Goal: Use online tool/utility: Utilize a website feature to perform a specific function

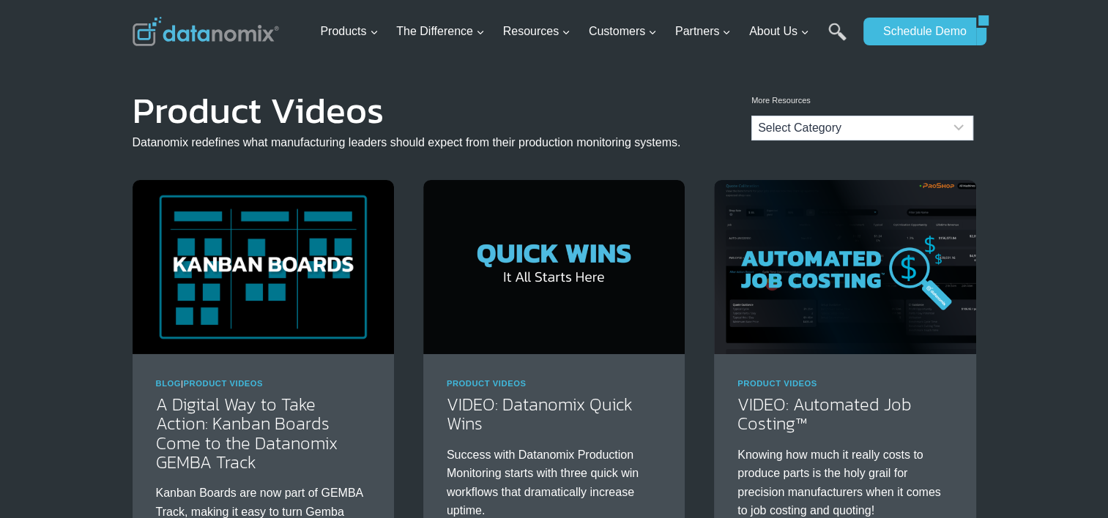
click at [236, 37] on img at bounding box center [206, 31] width 146 height 29
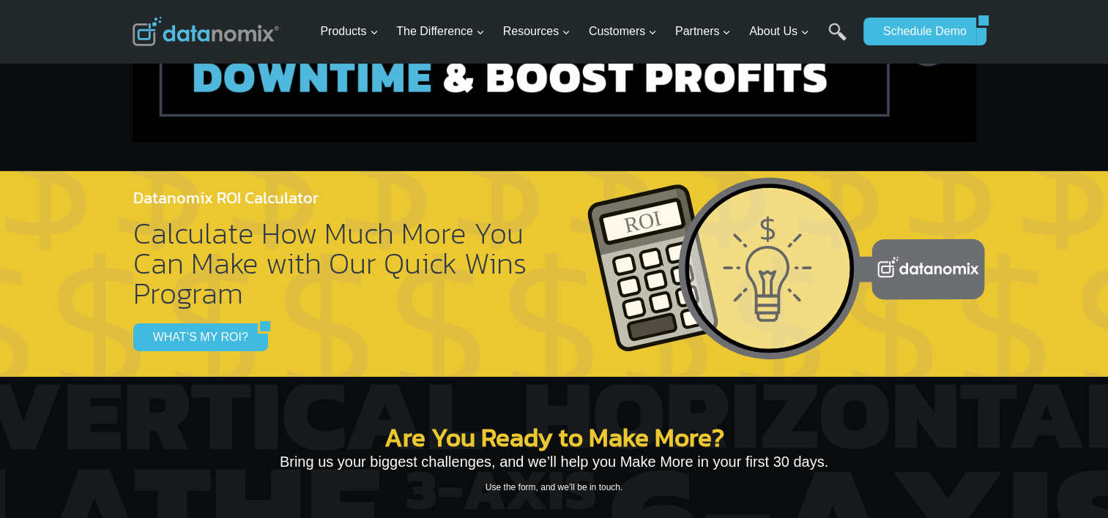
scroll to position [4978, 0]
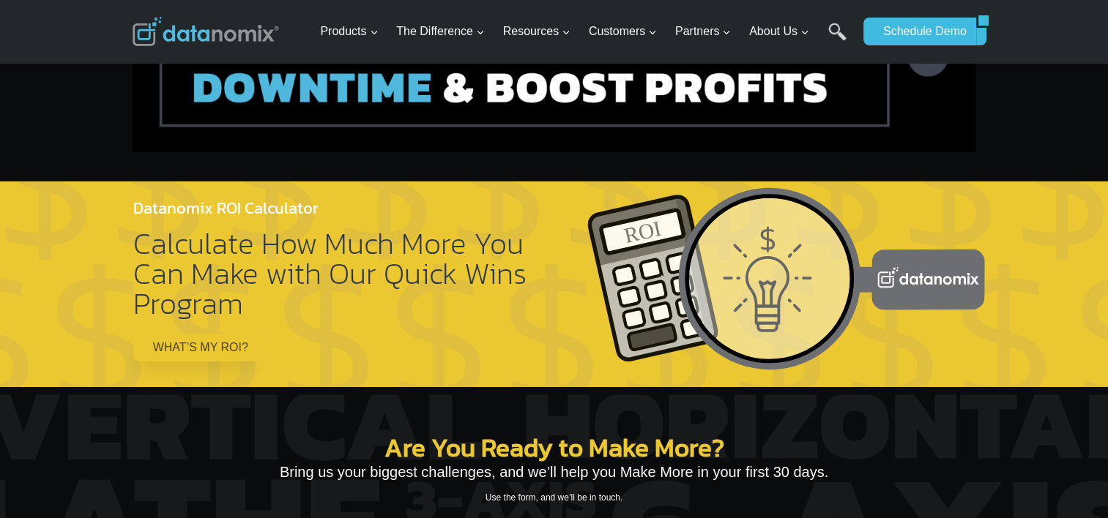
click at [205, 334] on link "WHAT’S MY ROI?" at bounding box center [195, 348] width 124 height 28
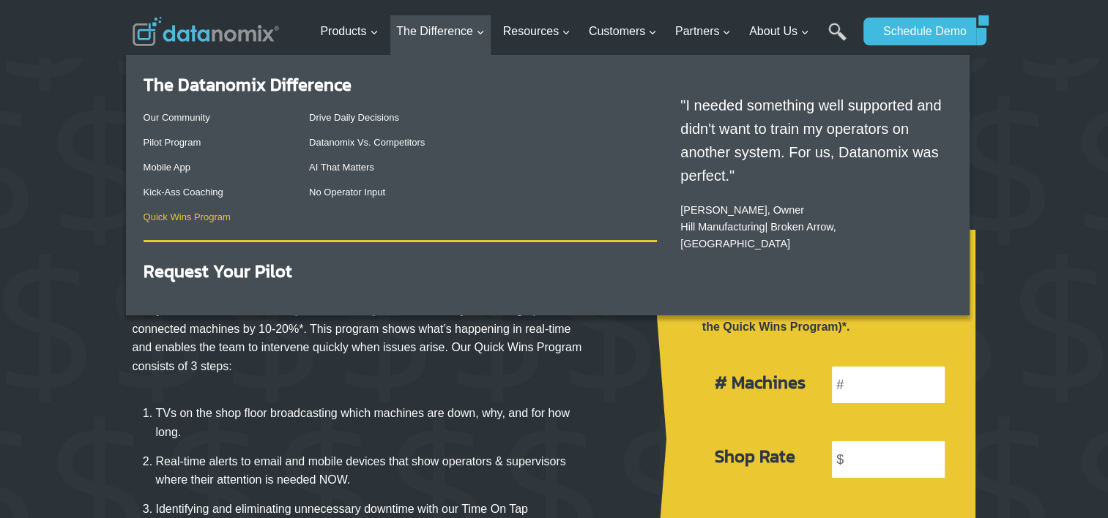
click at [214, 217] on link "Quick Wins Program" at bounding box center [186, 217] width 87 height 11
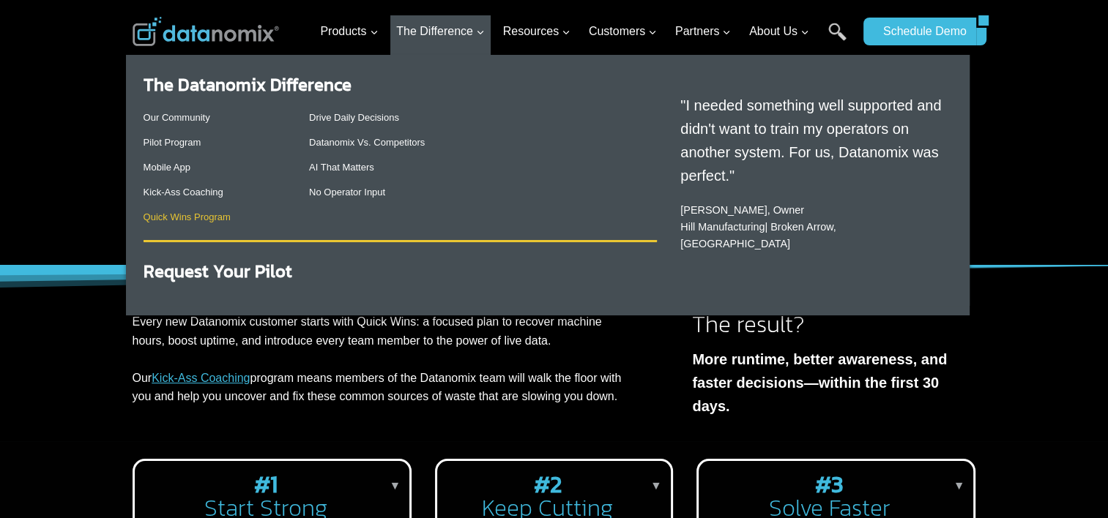
click at [213, 217] on link "Quick Wins Program" at bounding box center [186, 217] width 87 height 11
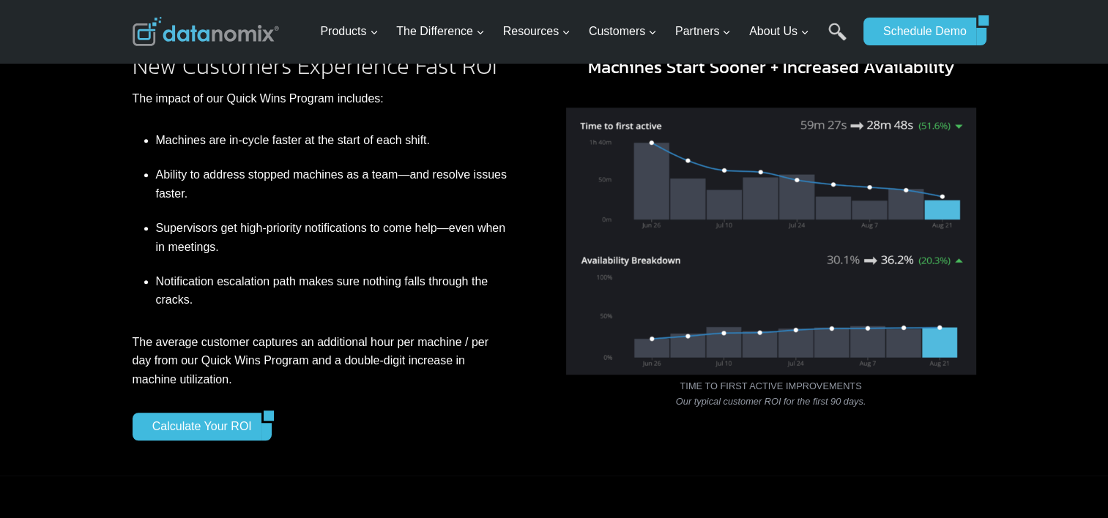
scroll to position [1269, 0]
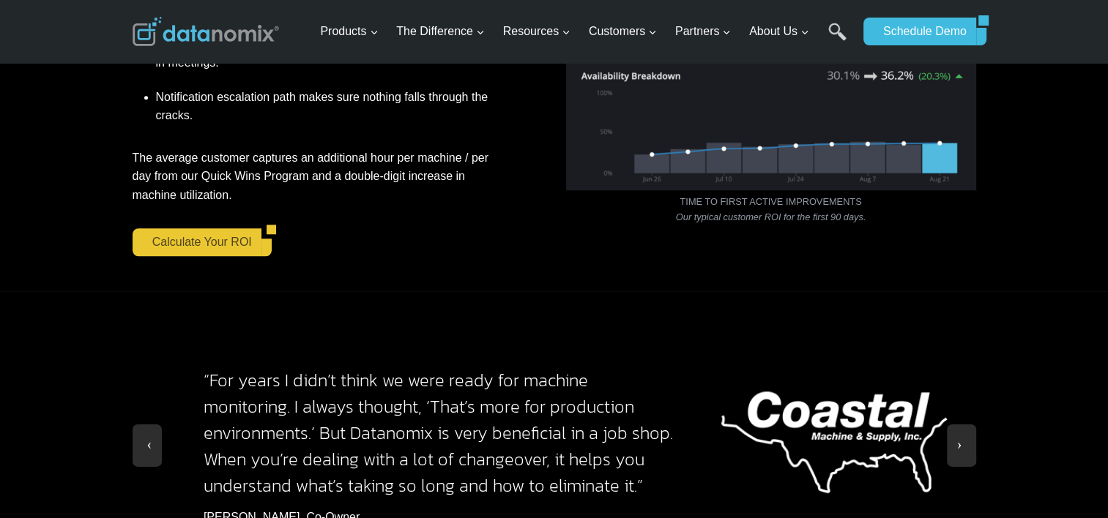
click at [220, 237] on link "Calculate Your ROI" at bounding box center [197, 242] width 129 height 28
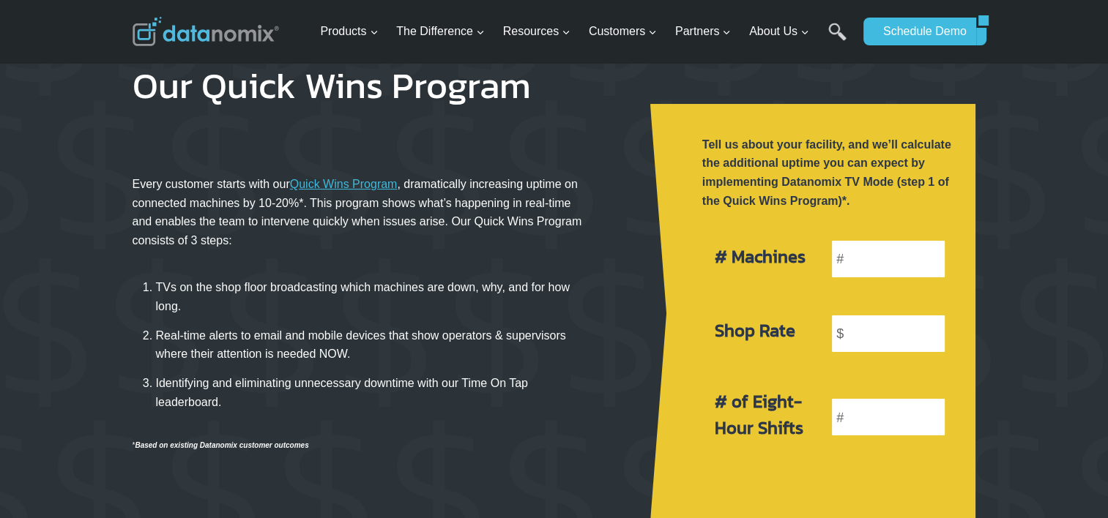
scroll to position [97, 0]
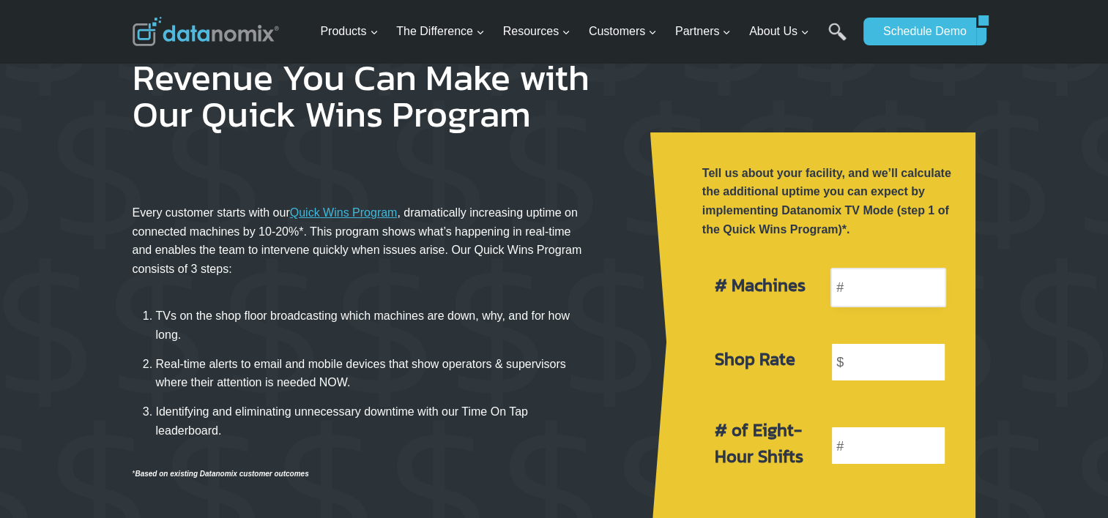
click at [889, 291] on input "number" at bounding box center [888, 288] width 116 height 40
type input "1"
click at [893, 368] on input "number" at bounding box center [888, 363] width 116 height 40
type input "100"
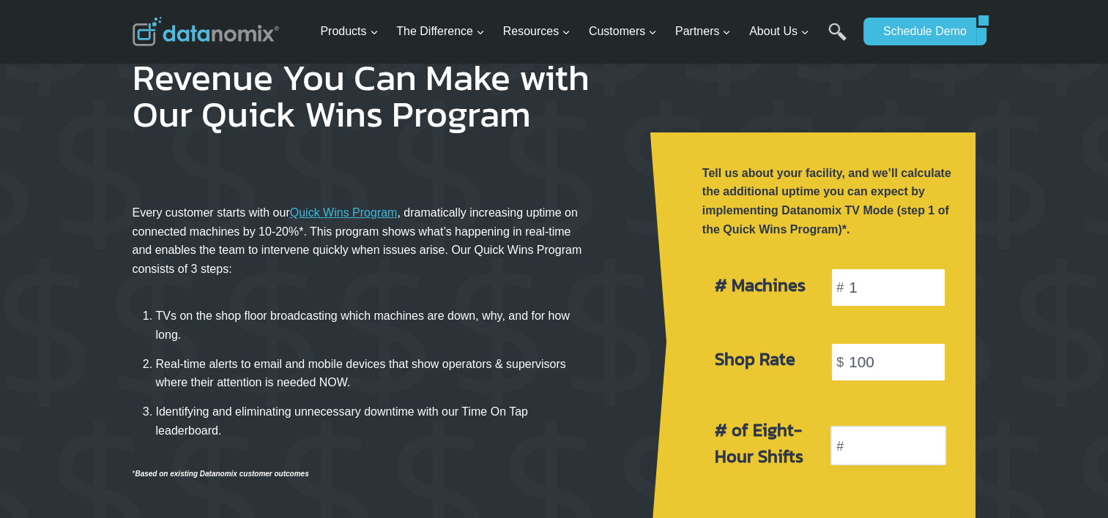
click at [891, 442] on input "number" at bounding box center [888, 446] width 116 height 40
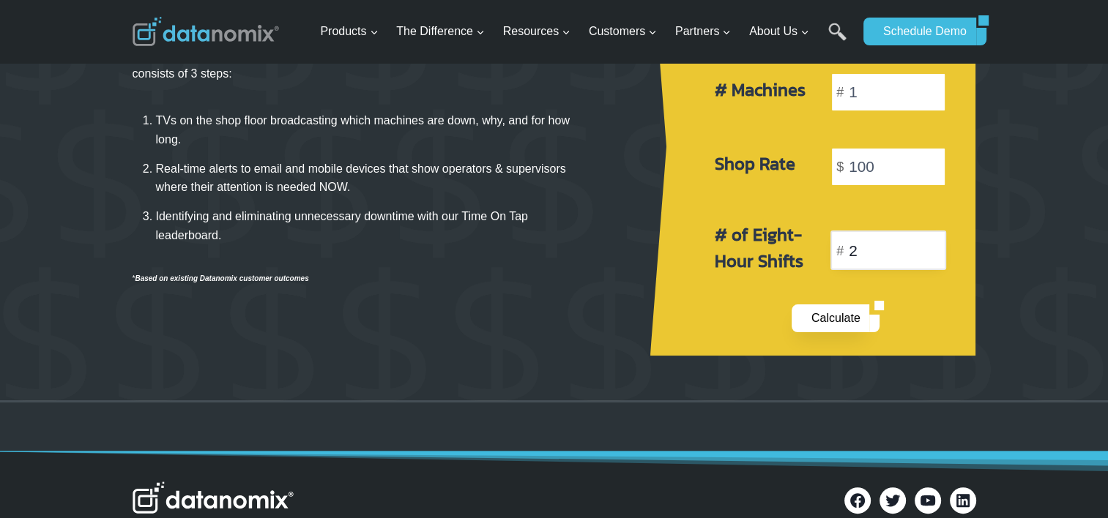
type input "2"
click at [822, 311] on link "Calculate" at bounding box center [830, 319] width 78 height 28
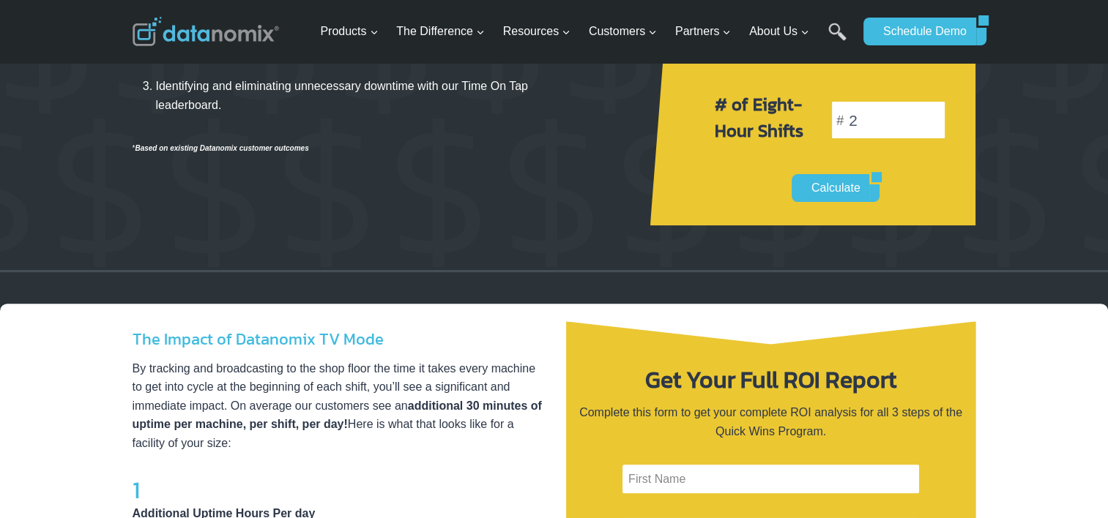
scroll to position [638, 0]
